Goal: Information Seeking & Learning: Learn about a topic

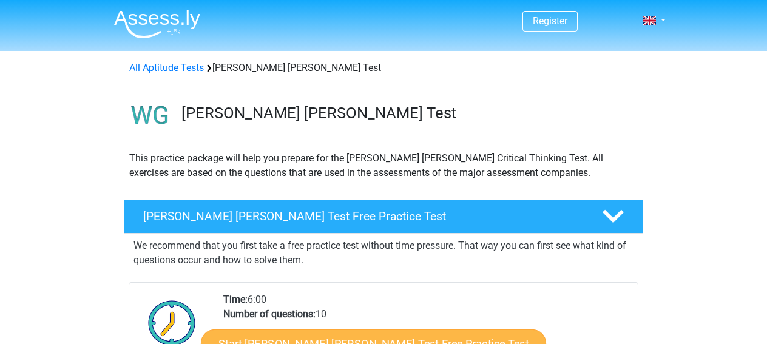
scroll to position [303, 0]
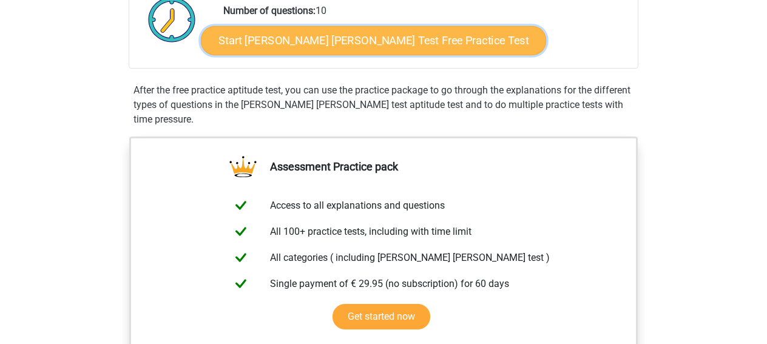
click at [368, 29] on link "Start Watson Glaser Test Free Practice Test" at bounding box center [373, 40] width 345 height 29
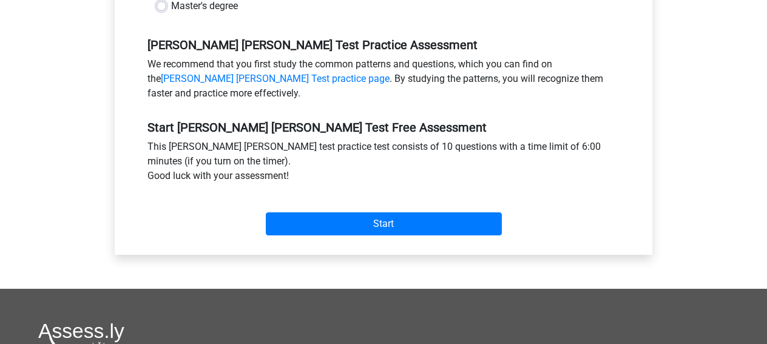
scroll to position [243, 0]
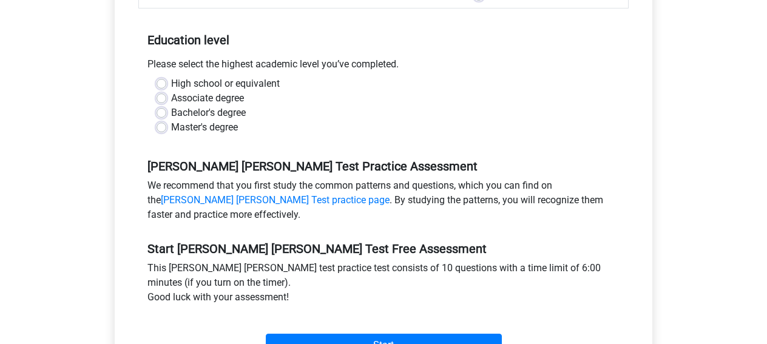
click at [171, 120] on label "Master's degree" at bounding box center [204, 127] width 67 height 15
click at [161, 120] on input "Master's degree" at bounding box center [161, 126] width 10 height 12
radio input "true"
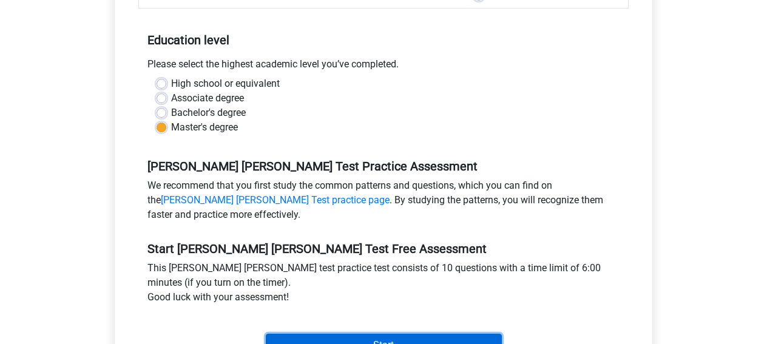
click at [372, 334] on input "Start" at bounding box center [384, 345] width 236 height 23
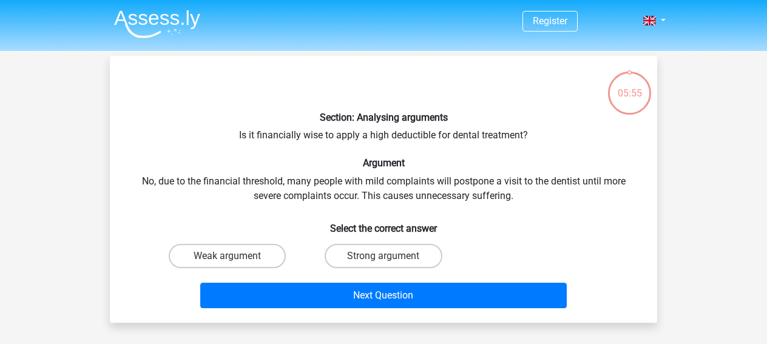
scroll to position [61, 0]
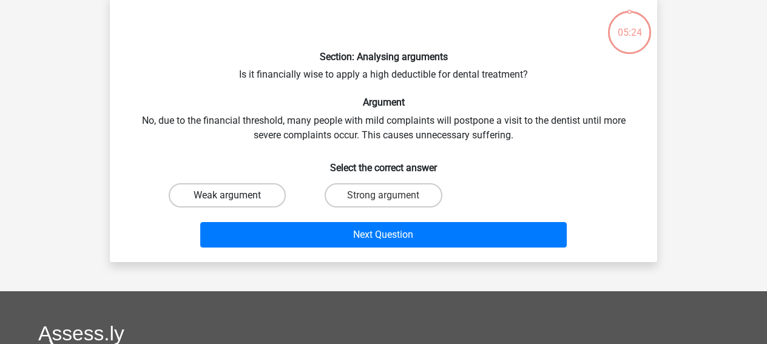
click at [265, 203] on label "Weak argument" at bounding box center [227, 195] width 117 height 24
click at [235, 203] on input "Weak argument" at bounding box center [231, 199] width 8 height 8
radio input "true"
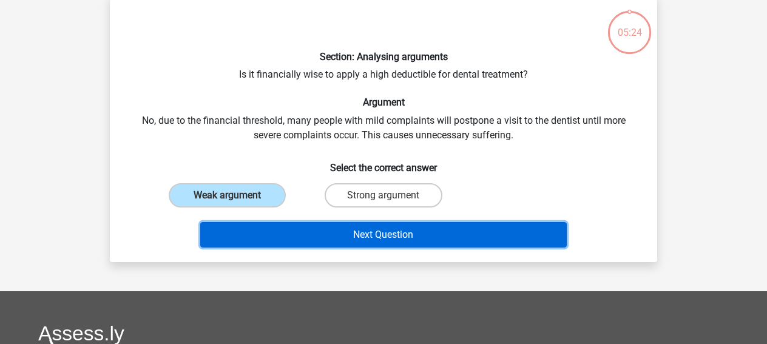
click at [366, 234] on button "Next Question" at bounding box center [383, 234] width 367 height 25
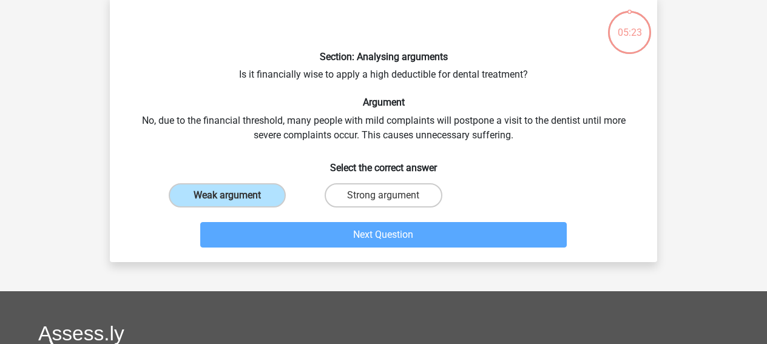
scroll to position [56, 0]
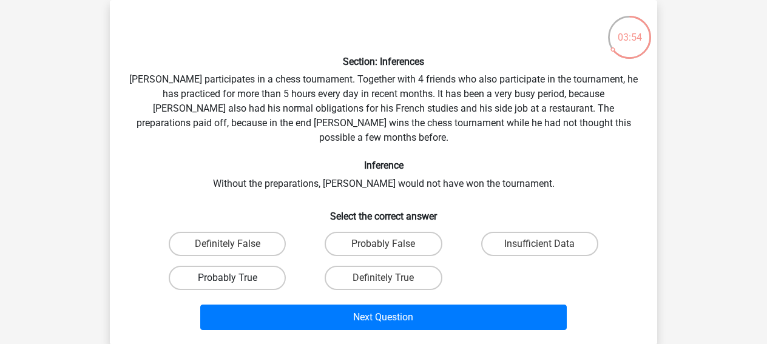
click at [249, 266] on label "Probably True" at bounding box center [227, 278] width 117 height 24
click at [235, 278] on input "Probably True" at bounding box center [231, 282] width 8 height 8
radio input "true"
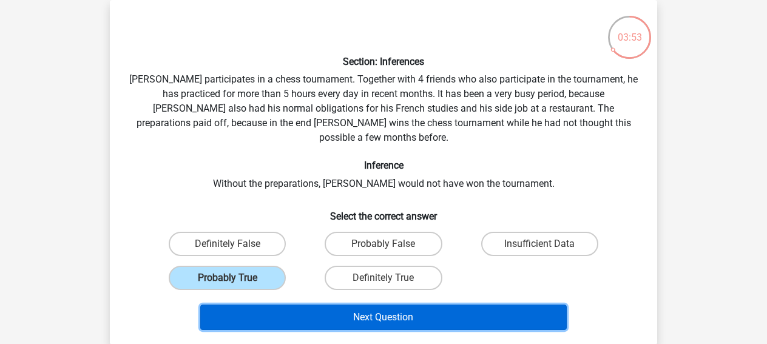
click at [394, 311] on button "Next Question" at bounding box center [383, 317] width 367 height 25
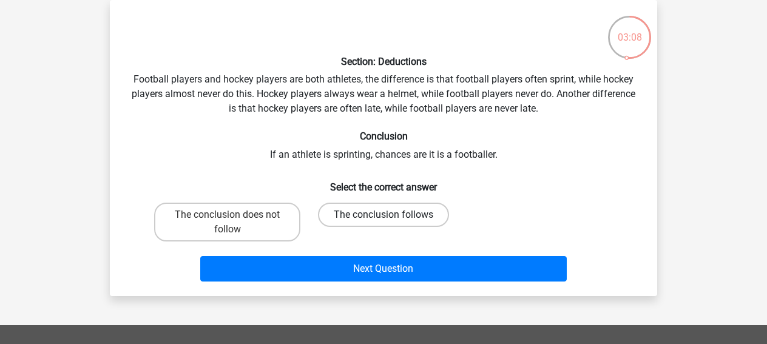
click at [352, 215] on label "The conclusion follows" at bounding box center [383, 215] width 131 height 24
click at [383, 215] on input "The conclusion follows" at bounding box center [387, 219] width 8 height 8
radio input "true"
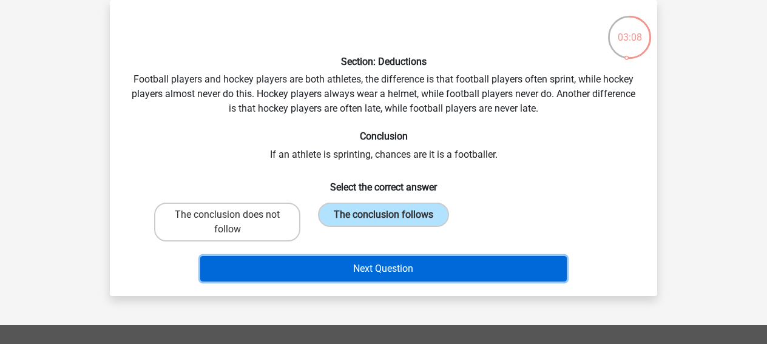
click at [439, 275] on button "Next Question" at bounding box center [383, 268] width 367 height 25
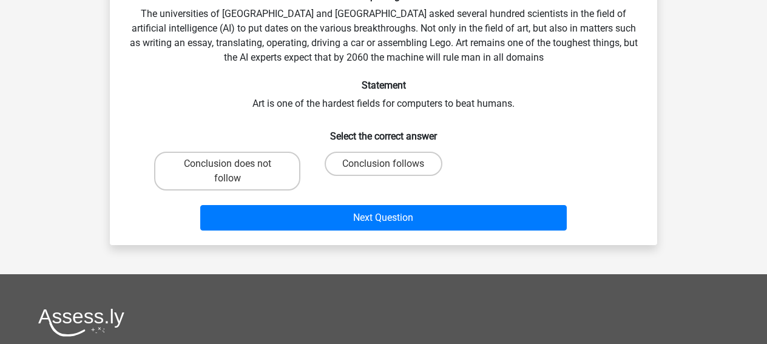
scroll to position [61, 0]
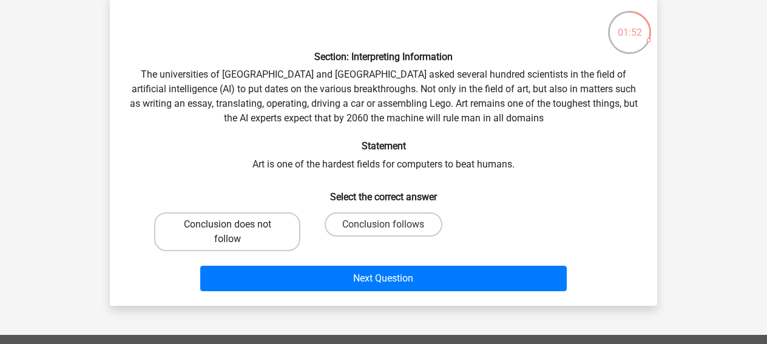
drag, startPoint x: 234, startPoint y: 223, endPoint x: 281, endPoint y: 238, distance: 50.3
click at [234, 223] on label "Conclusion does not follow" at bounding box center [227, 231] width 146 height 39
click at [234, 224] on input "Conclusion does not follow" at bounding box center [231, 228] width 8 height 8
radio input "true"
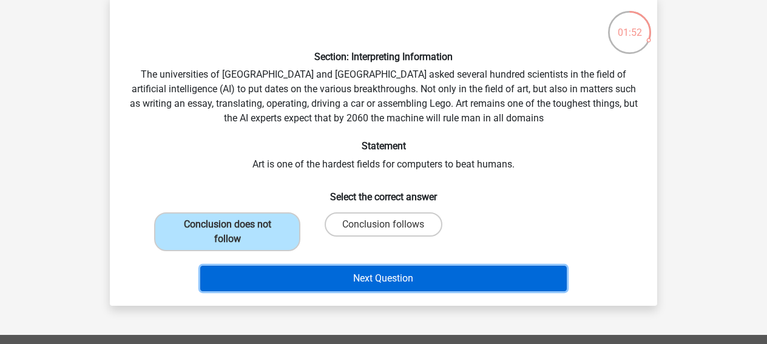
click at [358, 274] on button "Next Question" at bounding box center [383, 278] width 367 height 25
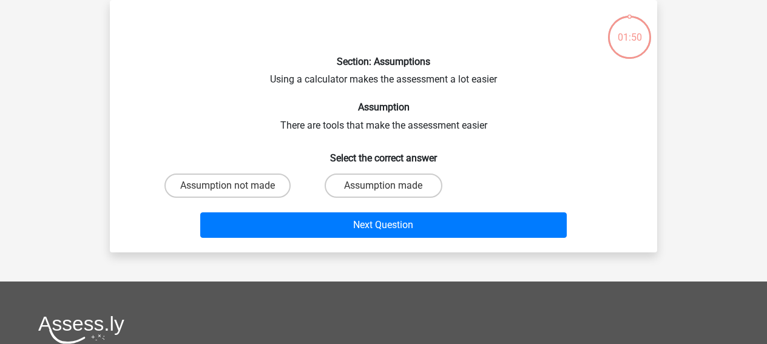
scroll to position [0, 0]
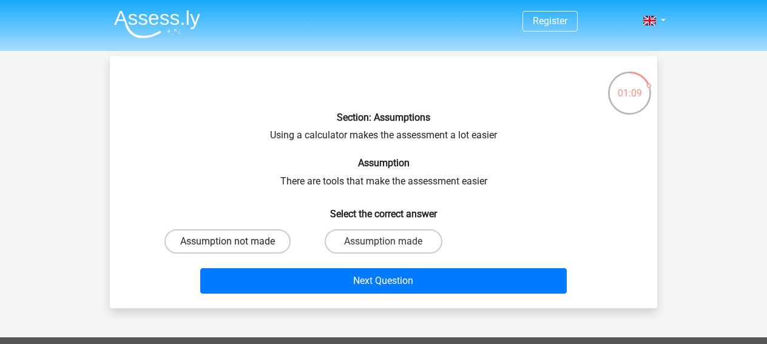
click at [252, 240] on label "Assumption not made" at bounding box center [227, 241] width 126 height 24
click at [235, 241] on input "Assumption not made" at bounding box center [231, 245] width 8 height 8
radio input "true"
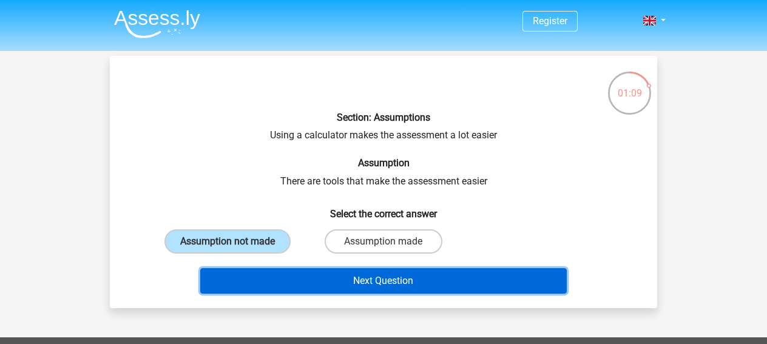
click at [388, 284] on button "Next Question" at bounding box center [383, 280] width 367 height 25
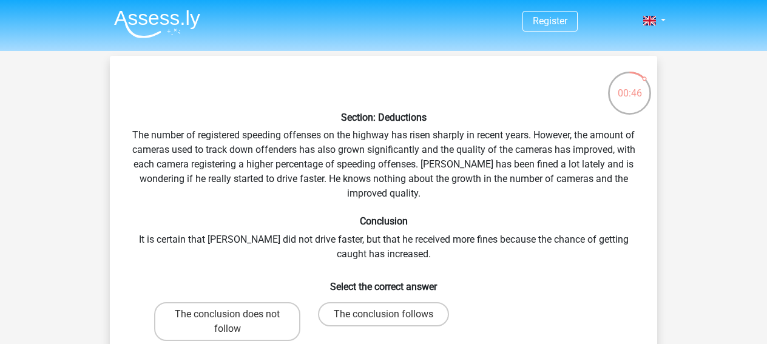
scroll to position [61, 0]
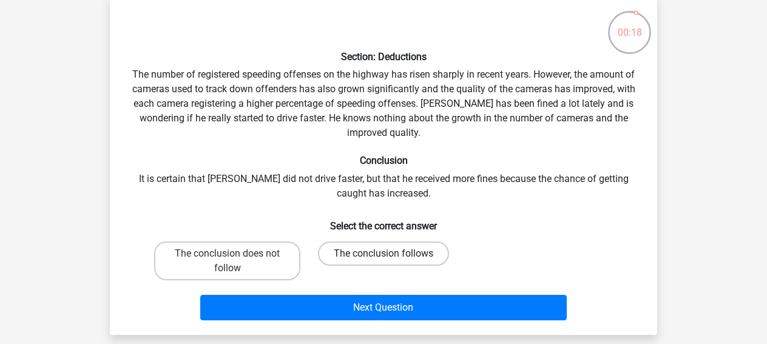
click at [382, 251] on label "The conclusion follows" at bounding box center [383, 253] width 131 height 24
click at [383, 254] on input "The conclusion follows" at bounding box center [387, 258] width 8 height 8
radio input "true"
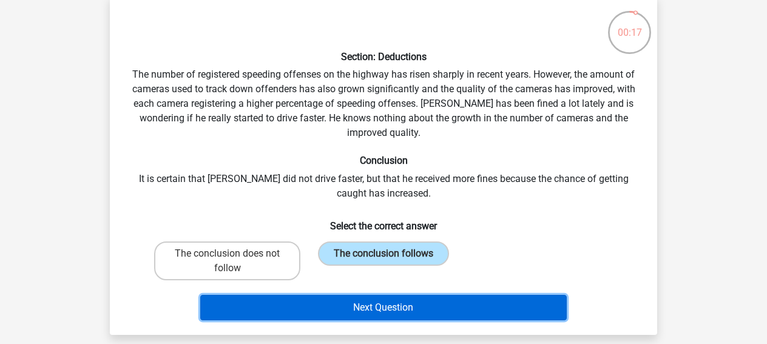
click at [409, 306] on button "Next Question" at bounding box center [383, 307] width 367 height 25
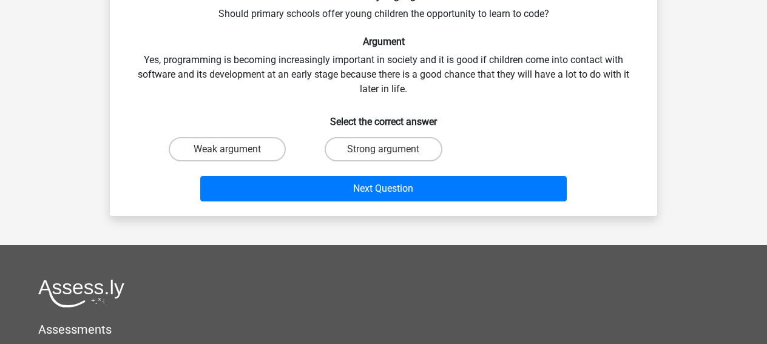
scroll to position [0, 0]
